Goal: Find specific page/section: Find specific page/section

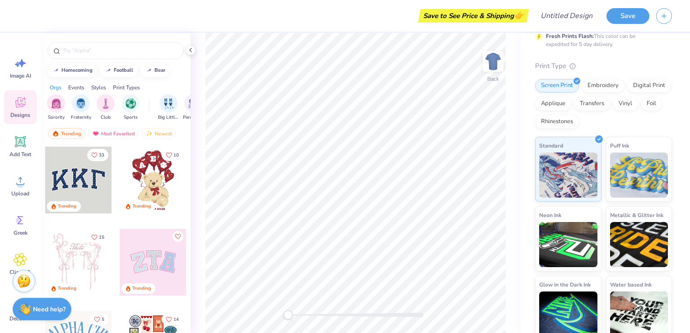
scroll to position [81, 0]
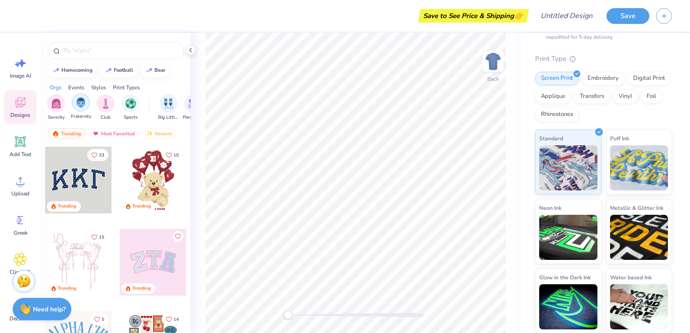
click at [85, 102] on img "filter for Fraternity" at bounding box center [81, 103] width 10 height 10
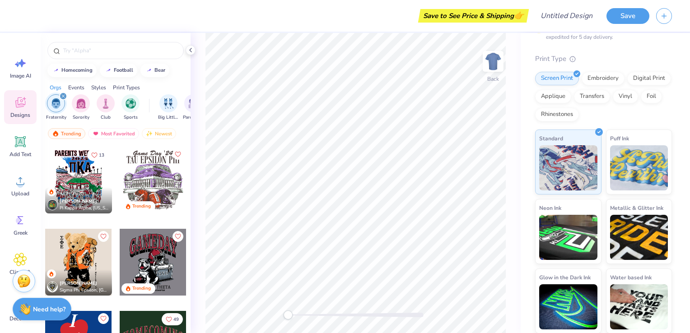
click at [75, 89] on div "Events" at bounding box center [76, 88] width 16 height 8
click at [94, 87] on div "Styles" at bounding box center [98, 88] width 15 height 8
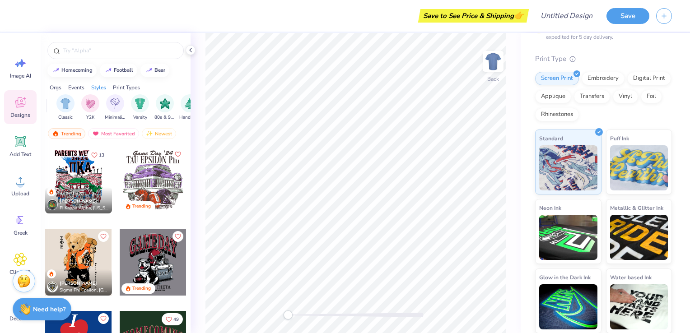
scroll to position [0, 473]
click at [126, 88] on div "Print Types" at bounding box center [126, 88] width 27 height 8
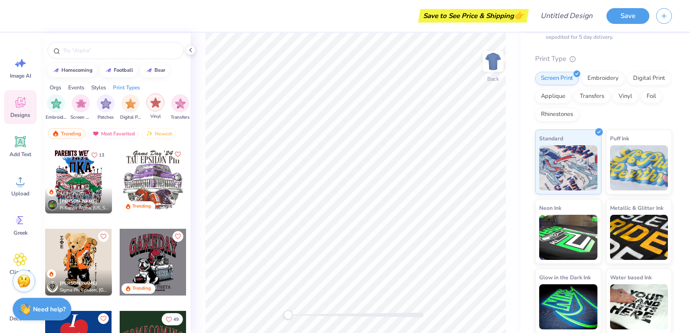
click at [160, 107] on img "filter for Vinyl" at bounding box center [155, 103] width 10 height 10
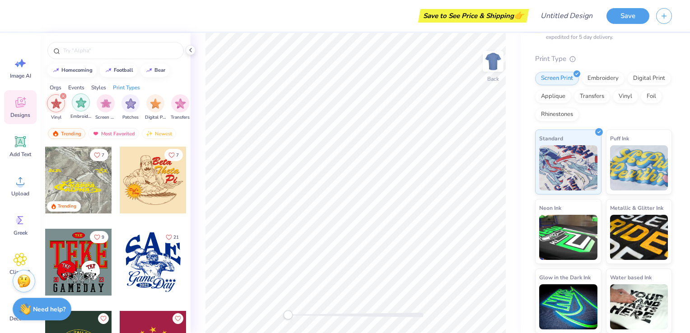
click at [86, 108] on div "filter for Embroidery" at bounding box center [81, 102] width 18 height 18
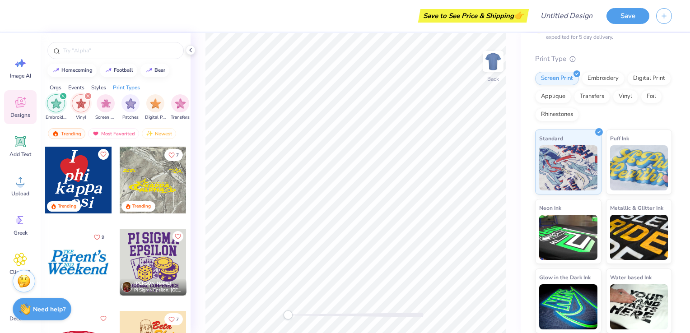
click at [61, 94] on icon "filter for Embroidery" at bounding box center [63, 96] width 4 height 4
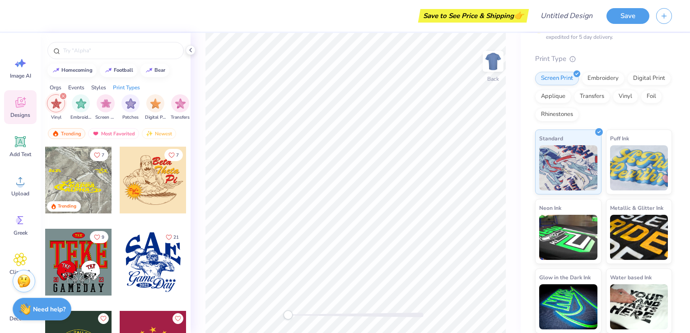
click at [60, 95] on div "filter for Vinyl" at bounding box center [63, 96] width 8 height 8
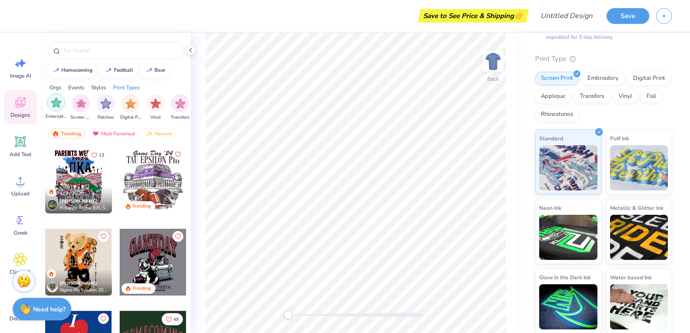
click at [57, 104] on img "filter for Embroidery" at bounding box center [56, 103] width 10 height 10
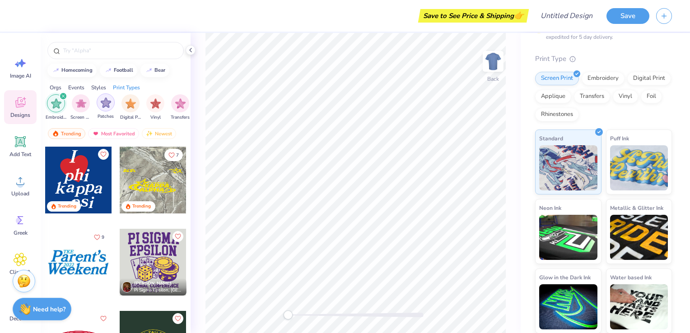
click at [106, 106] on img "filter for Patches" at bounding box center [106, 103] width 10 height 10
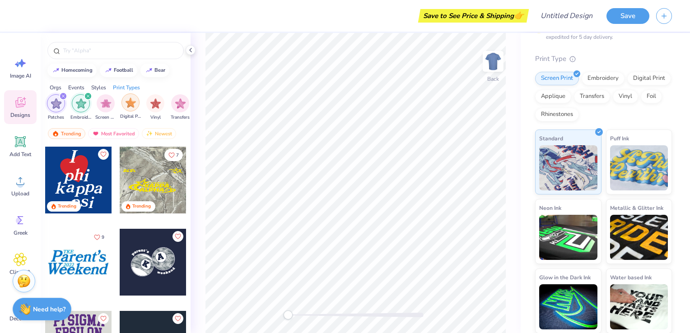
click at [126, 107] on img "filter for Digital Print" at bounding box center [131, 103] width 10 height 10
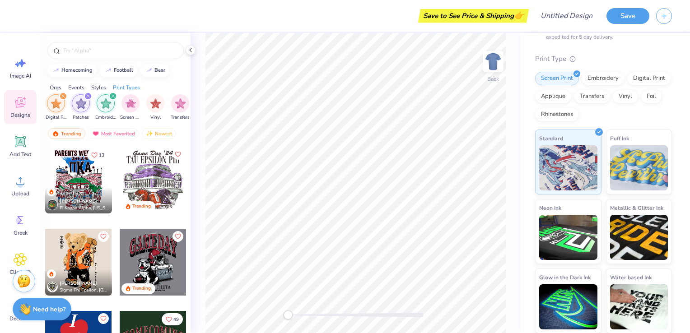
click at [63, 97] on icon "filter for Digital Print" at bounding box center [63, 96] width 4 height 4
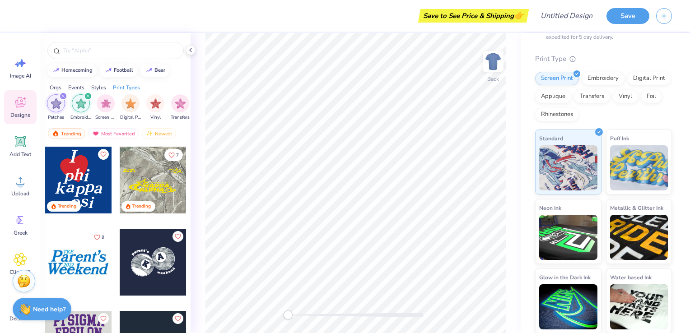
click at [89, 97] on icon "filter for Embroidery" at bounding box center [88, 96] width 4 height 4
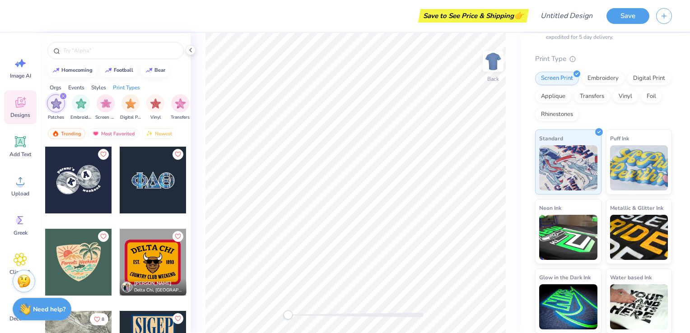
click at [64, 95] on icon "filter for Patches" at bounding box center [63, 96] width 4 height 4
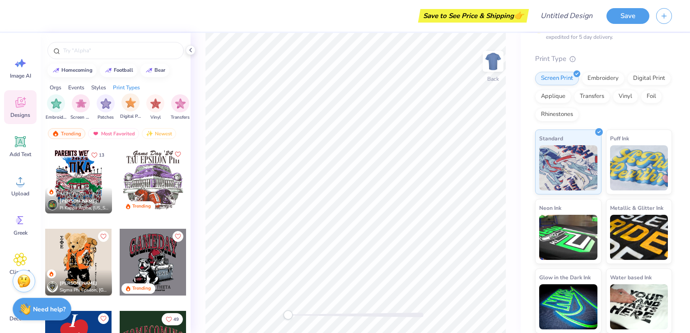
click at [131, 114] on span "Digital Print" at bounding box center [130, 116] width 21 height 7
click at [62, 97] on icon "filter for Digital Print" at bounding box center [63, 96] width 3 height 3
click at [19, 143] on icon at bounding box center [20, 142] width 9 height 9
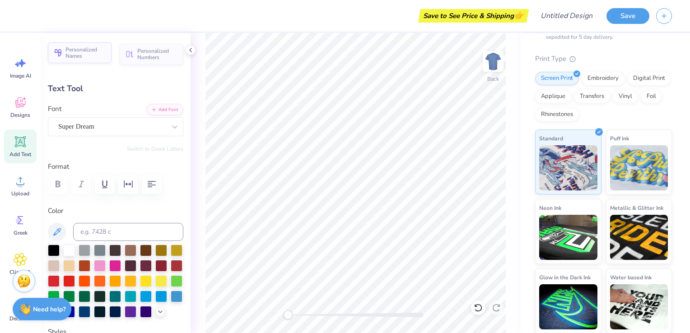
click at [96, 53] on span "Personalized Names" at bounding box center [85, 53] width 41 height 13
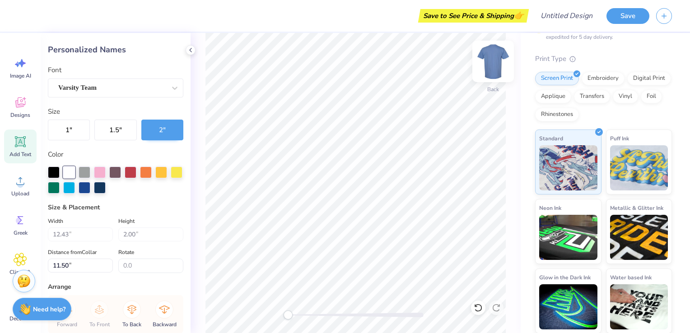
click at [503, 56] on img at bounding box center [493, 61] width 36 height 36
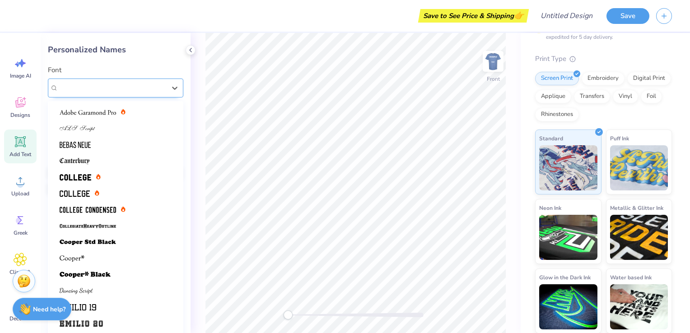
click at [107, 88] on div "Varsity Team" at bounding box center [111, 88] width 109 height 14
click at [197, 121] on div "Front" at bounding box center [356, 183] width 330 height 300
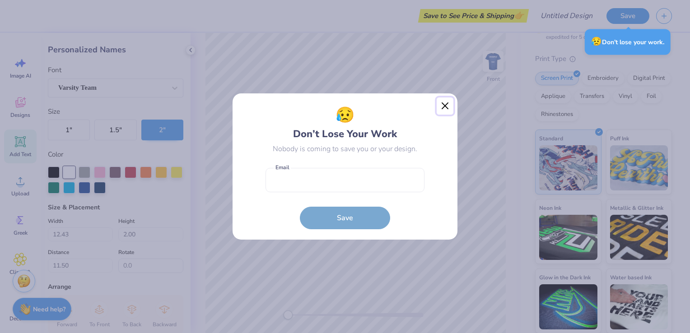
click at [444, 112] on button "Close" at bounding box center [445, 106] width 17 height 17
